Goal: Information Seeking & Learning: Learn about a topic

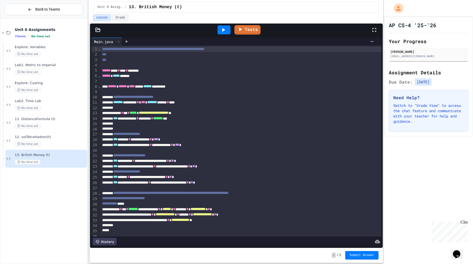
click at [224, 29] on icon at bounding box center [223, 30] width 6 height 6
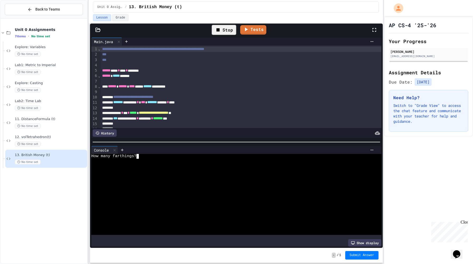
click at [152, 160] on div at bounding box center [233, 161] width 285 height 5
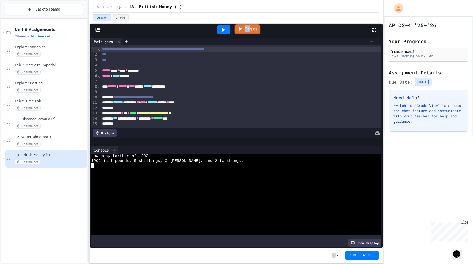
click at [235, 32] on link "Tests" at bounding box center [248, 29] width 26 height 10
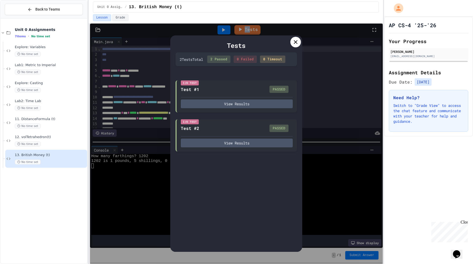
click at [235, 41] on icon at bounding box center [296, 42] width 6 height 6
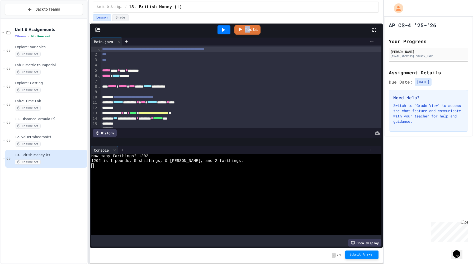
click at [235, 231] on span "Submit Answer" at bounding box center [362, 254] width 25 height 4
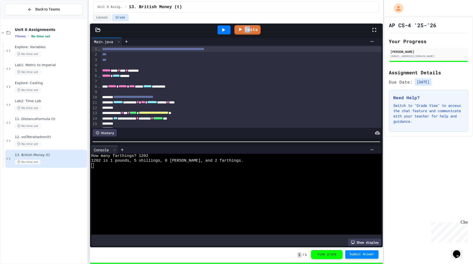
click at [235, 231] on button "View grade" at bounding box center [327, 254] width 32 height 9
click at [107, 16] on button "Lesson" at bounding box center [102, 17] width 18 height 7
click at [122, 17] on button "Grade" at bounding box center [120, 17] width 16 height 7
click at [106, 17] on button "Lesson" at bounding box center [102, 17] width 18 height 7
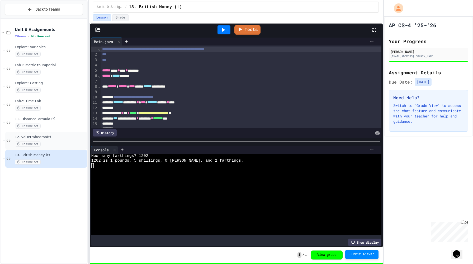
click at [49, 140] on div "12. volTetrahedron(t) No time set" at bounding box center [50, 141] width 71 height 12
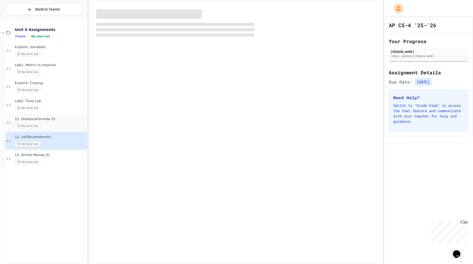
click at [49, 122] on div "11. DistanceFormula (t) No time set" at bounding box center [50, 123] width 71 height 12
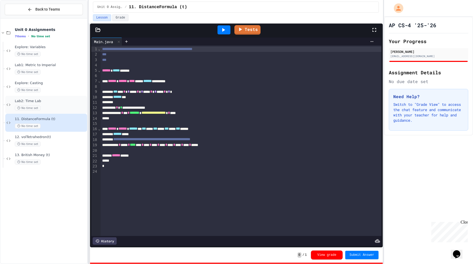
click at [47, 108] on div "No time set" at bounding box center [50, 107] width 71 height 5
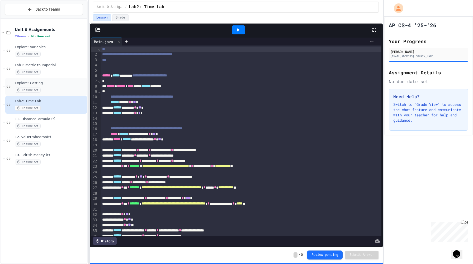
click at [48, 87] on div "No time set" at bounding box center [50, 89] width 71 height 5
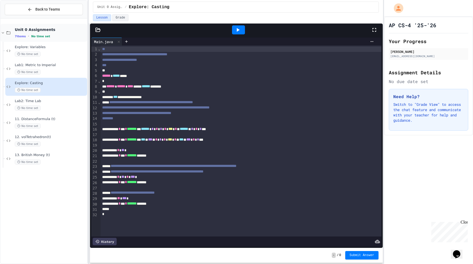
click at [57, 31] on span "Unit 0 Assignments" at bounding box center [50, 29] width 71 height 5
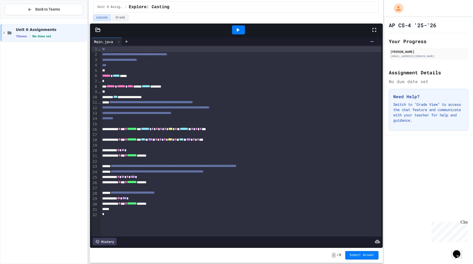
click at [57, 31] on span "Unit 0 Assignments" at bounding box center [51, 29] width 70 height 5
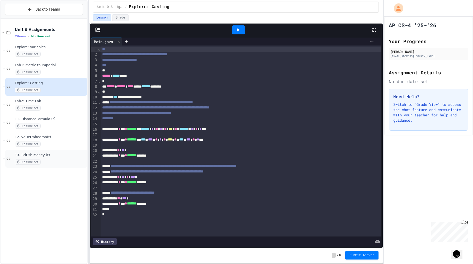
click at [59, 158] on div "13. British Money (t) No time set" at bounding box center [50, 159] width 71 height 12
